Goal: Information Seeking & Learning: Find specific fact

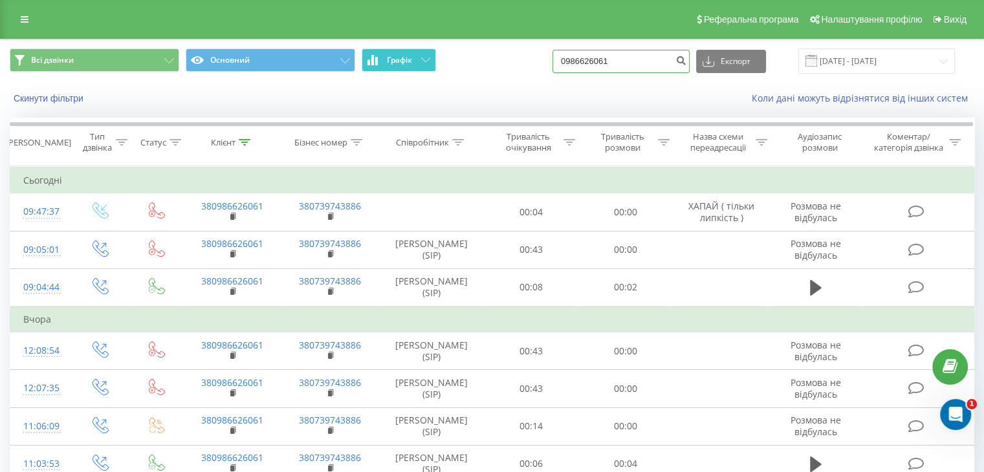
drag, startPoint x: 649, startPoint y: 67, endPoint x: 369, endPoint y: 66, distance: 279.4
click at [369, 66] on div "Всі дзвінки Основний Графік 0986626061 Експорт .csv .xls .xlsx [DATE] - [DATE]" at bounding box center [492, 61] width 964 height 25
paste input "73467233"
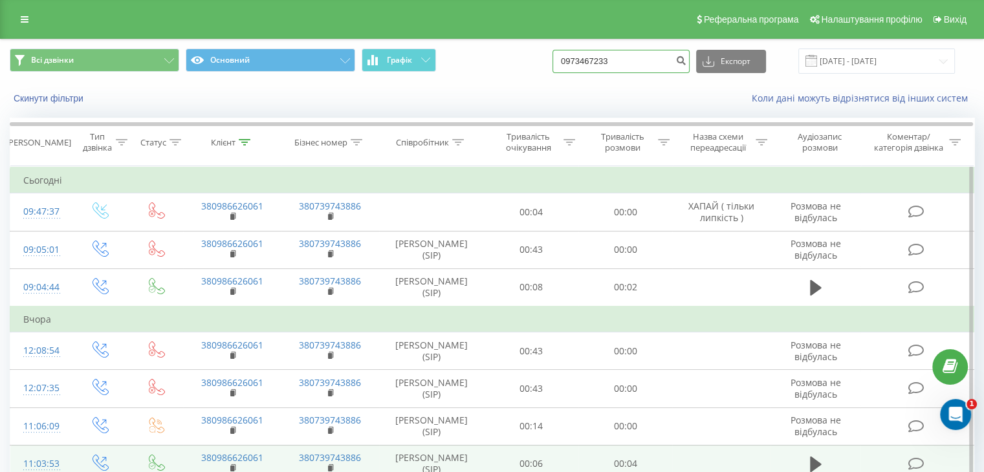
type input "0973467233"
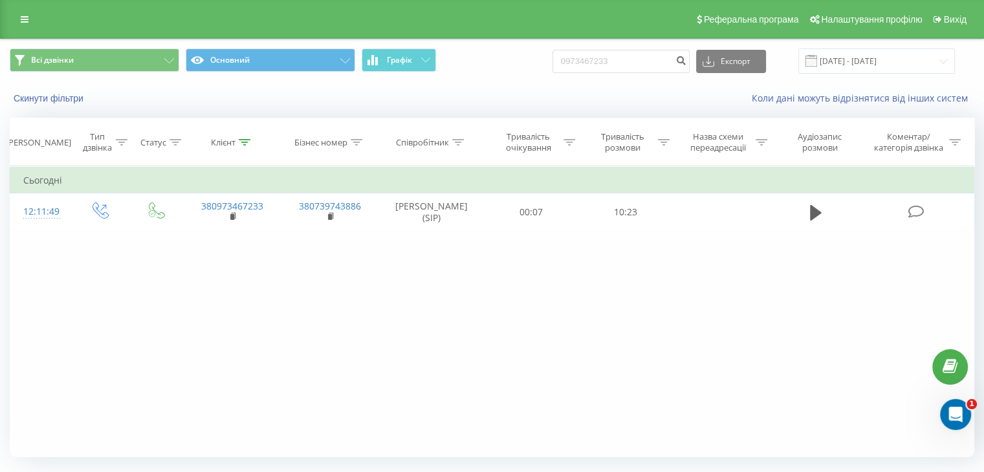
click at [187, 348] on div "Фільтрувати за умовою Дорівнює Введіть значення Скасувати OK Фільтрувати за умо…" at bounding box center [492, 311] width 964 height 291
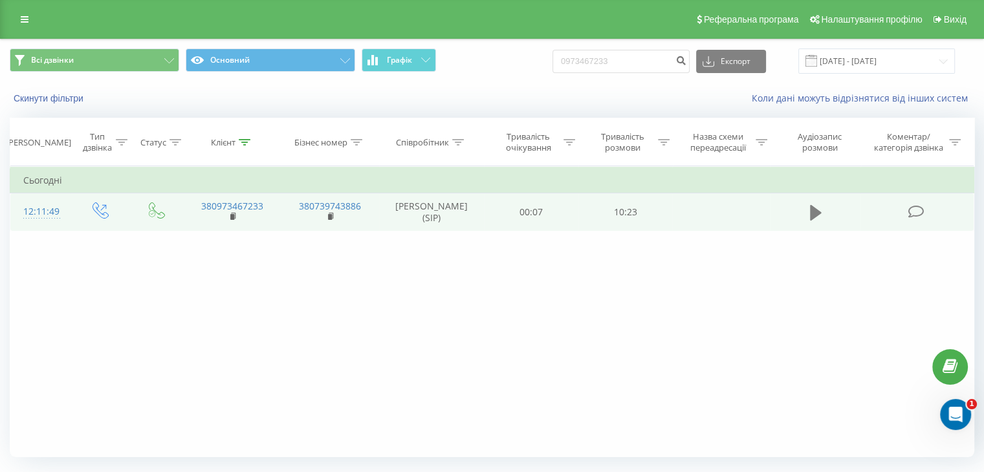
click at [810, 214] on icon at bounding box center [816, 213] width 12 height 16
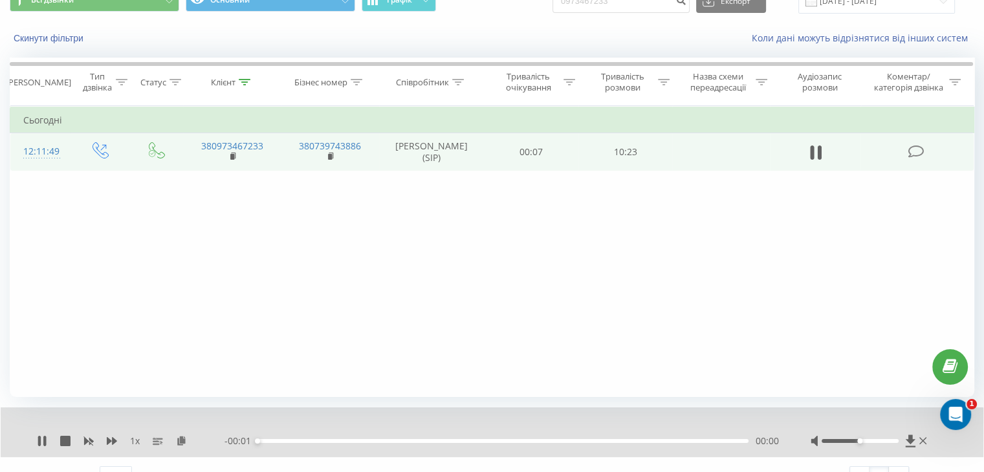
scroll to position [83, 0]
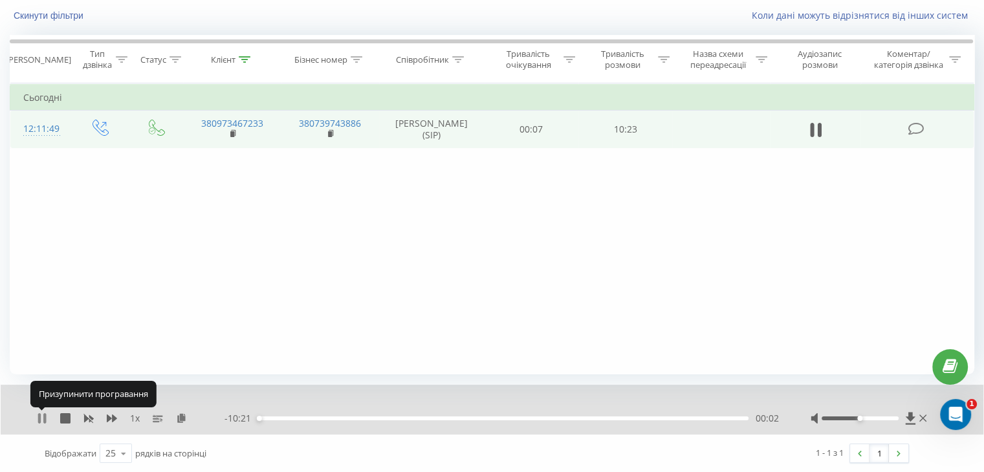
click at [41, 417] on icon at bounding box center [42, 418] width 10 height 10
click at [910, 415] on icon at bounding box center [910, 418] width 10 height 12
click at [916, 127] on icon at bounding box center [915, 129] width 16 height 14
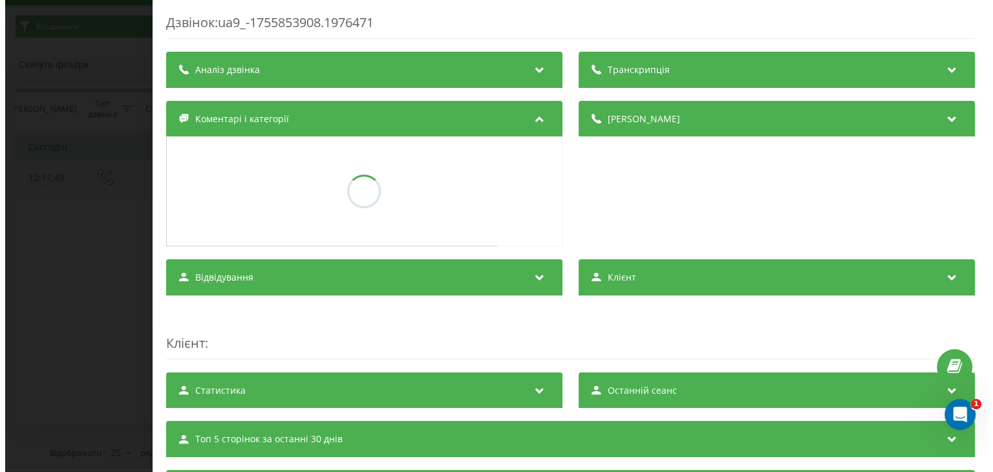
scroll to position [34, 0]
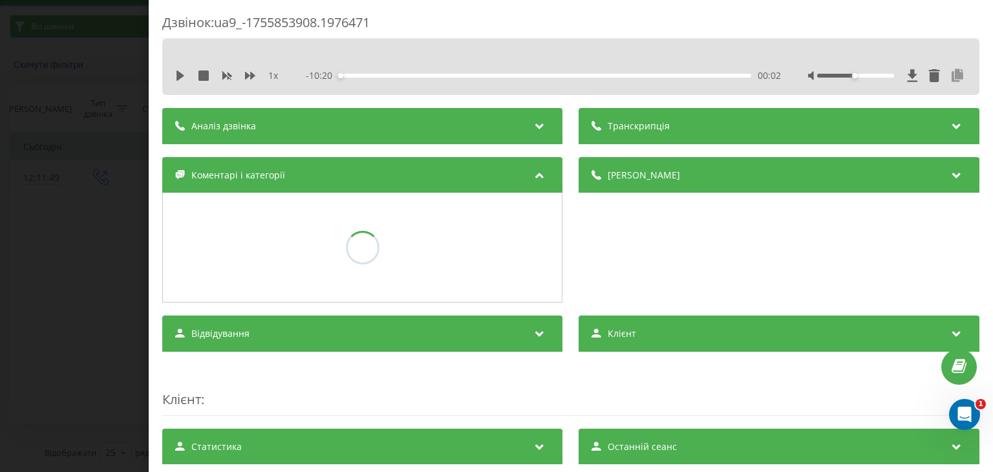
drag, startPoint x: 952, startPoint y: 77, endPoint x: 947, endPoint y: 71, distance: 7.8
click at [951, 77] on icon at bounding box center [959, 75] width 16 height 13
